Goal: Task Accomplishment & Management: Manage account settings

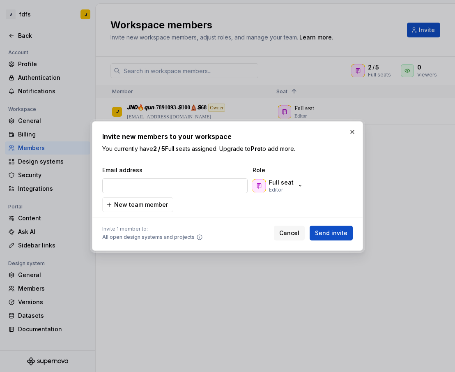
click at [190, 188] on input "email" at bounding box center [174, 185] width 145 height 15
type input "[EMAIL_ADDRESS][DOMAIN_NAME]"
click at [341, 232] on span "Send invite" at bounding box center [331, 233] width 32 height 8
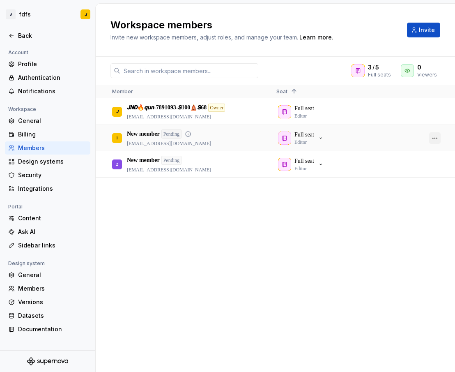
click at [437, 139] on button "button" at bounding box center [435, 138] width 12 height 12
click at [403, 187] on span "Remove from workspace" at bounding box center [406, 182] width 68 height 15
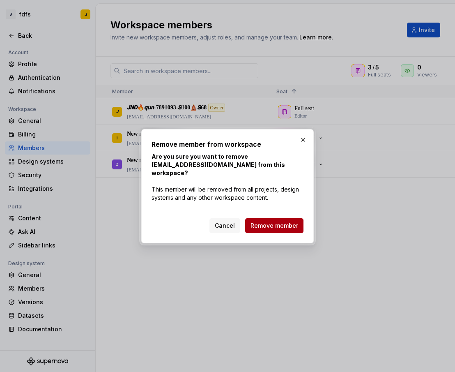
click at [278, 218] on button "Remove member" at bounding box center [274, 225] width 58 height 15
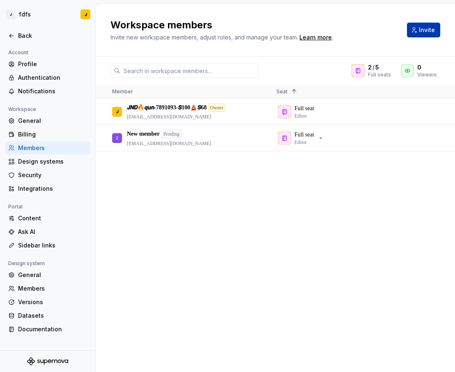
click at [416, 30] on button "Invite" at bounding box center [423, 30] width 33 height 15
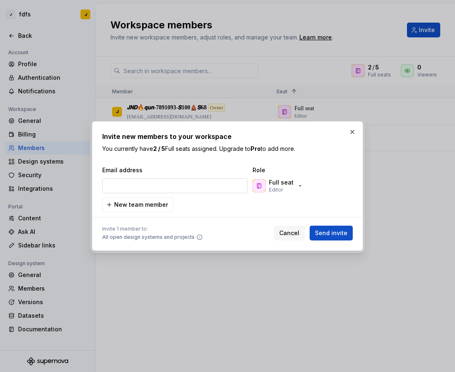
click at [201, 186] on input "email" at bounding box center [174, 185] width 145 height 15
type input "[EMAIL_ADDRESS][DOMAIN_NAME]"
click at [341, 230] on span "Send invite" at bounding box center [331, 233] width 32 height 8
